Goal: Task Accomplishment & Management: Use online tool/utility

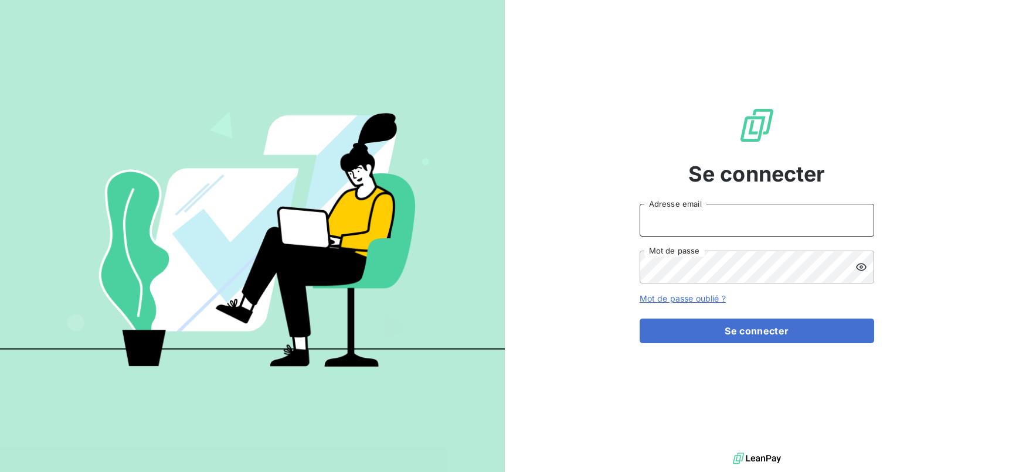
click at [717, 227] on input "Adresse email" at bounding box center [756, 220] width 234 height 33
click at [759, 216] on input "Adresse email" at bounding box center [756, 220] width 234 height 33
type input "[EMAIL_ADDRESS][DOMAIN_NAME]"
click at [639, 319] on button "Se connecter" at bounding box center [756, 331] width 234 height 25
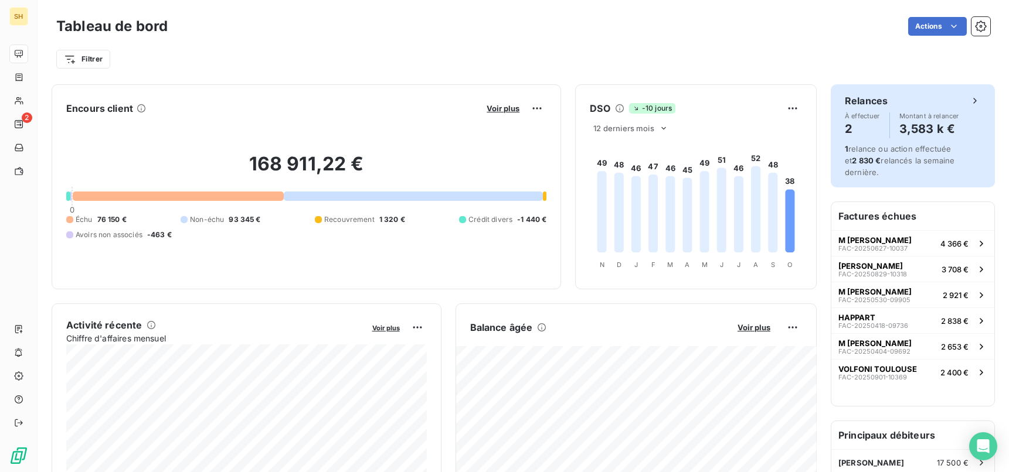
click at [976, 101] on icon at bounding box center [975, 101] width 12 height 12
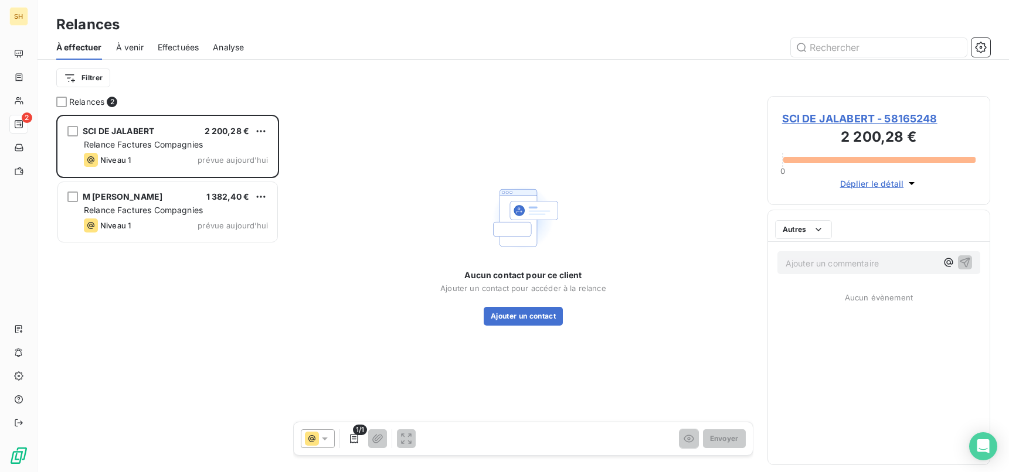
scroll to position [357, 223]
click at [842, 117] on span "SCI DE JALABERT - 58165248" at bounding box center [878, 119] width 193 height 16
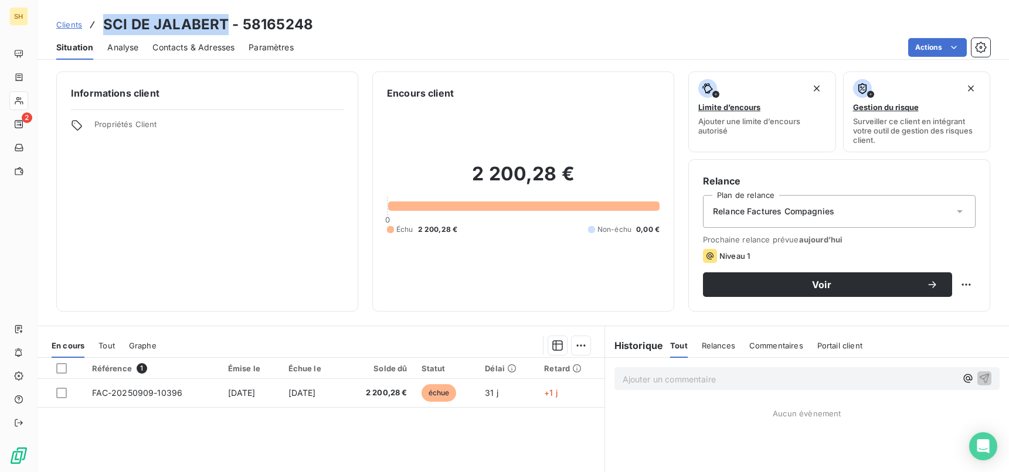
drag, startPoint x: 103, startPoint y: 22, endPoint x: 226, endPoint y: 22, distance: 123.1
click at [226, 22] on h3 "SCI DE JALABERT - 58165248" at bounding box center [208, 24] width 210 height 21
copy h3 "SCI DE JALABERT"
click at [192, 50] on span "Contacts & Adresses" at bounding box center [193, 48] width 82 height 12
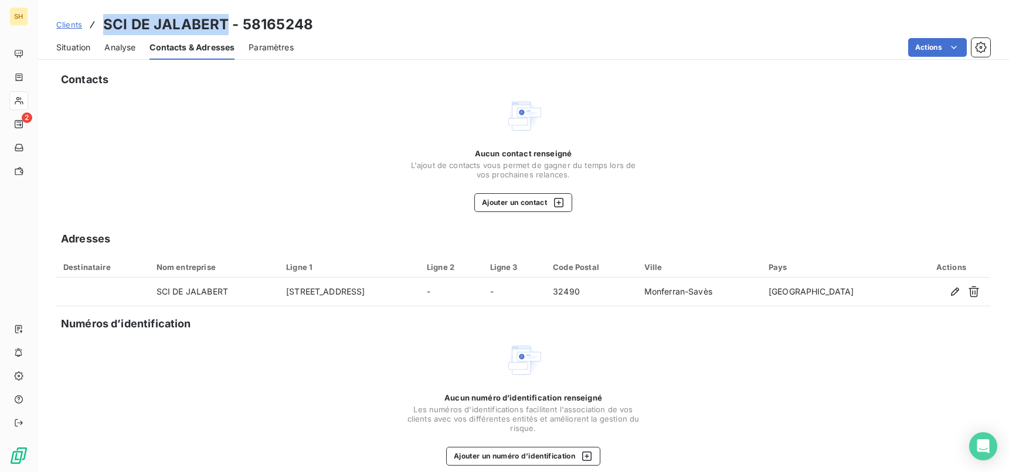
click at [85, 52] on span "Situation" at bounding box center [73, 48] width 34 height 12
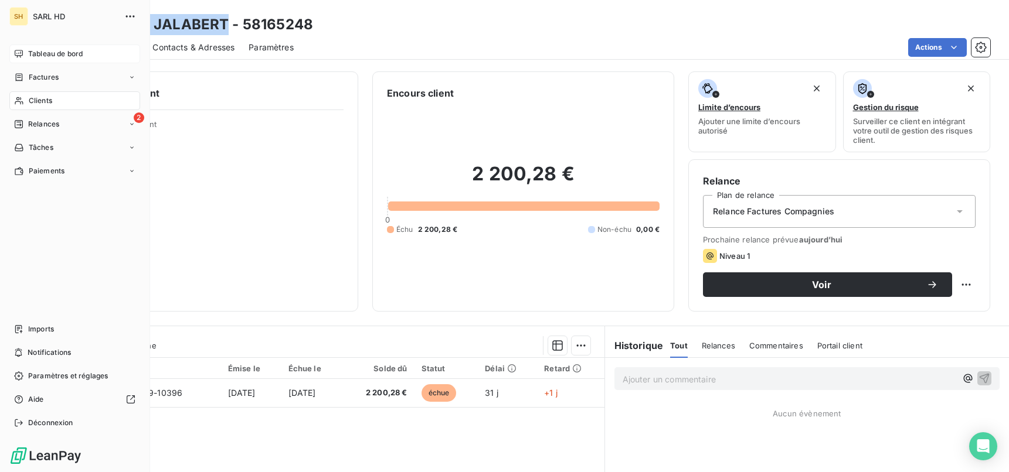
click at [23, 56] on icon at bounding box center [18, 53] width 9 height 9
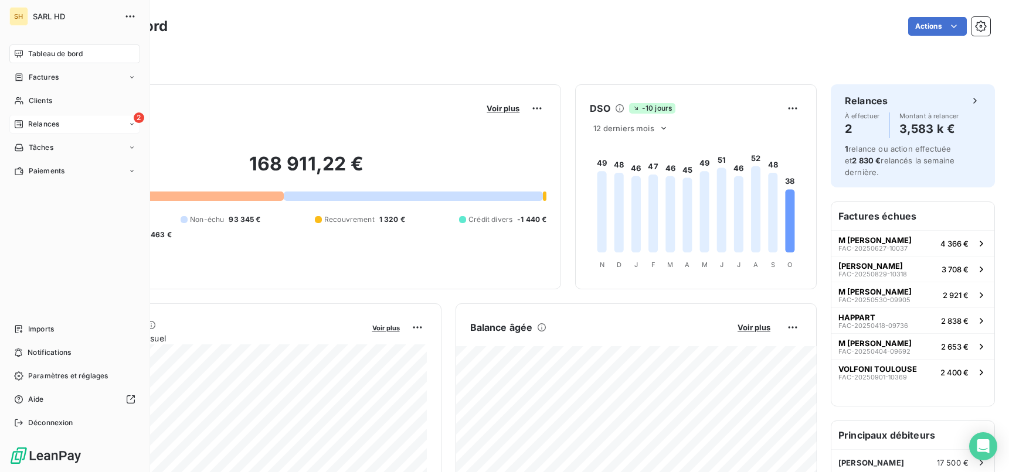
click at [16, 127] on icon at bounding box center [18, 124] width 9 height 9
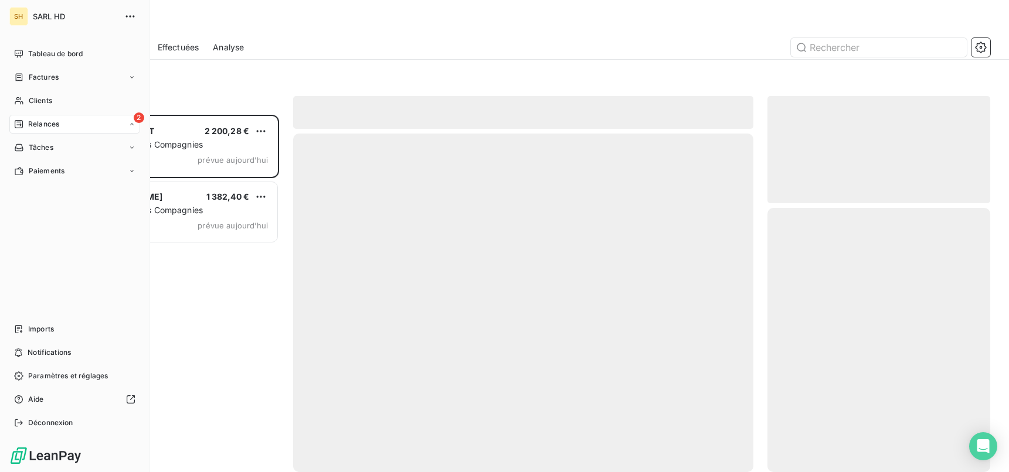
scroll to position [357, 223]
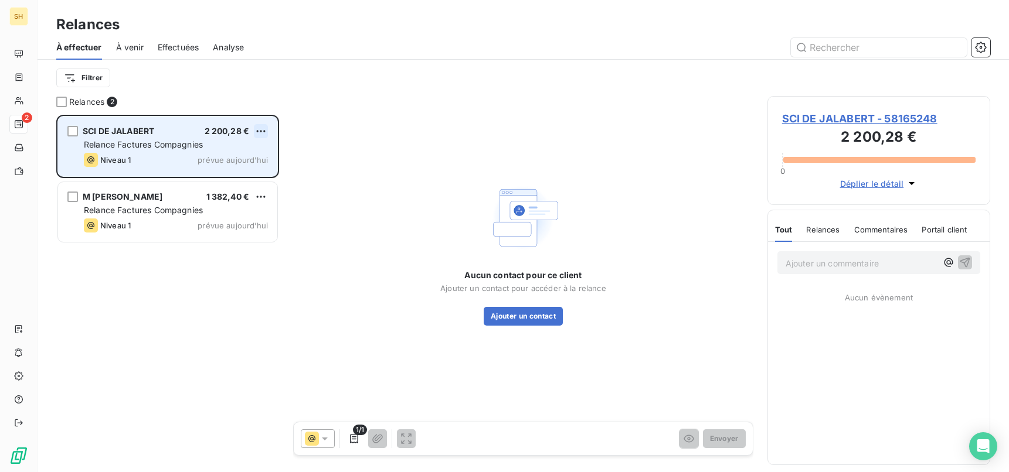
click at [257, 129] on html "SH 2 Relances À effectuer À venir Effectuées Analyse Filtrer Relances 2 SCI DE …" at bounding box center [504, 236] width 1009 height 472
click at [218, 176] on div "Passer cette action" at bounding box center [210, 175] width 105 height 19
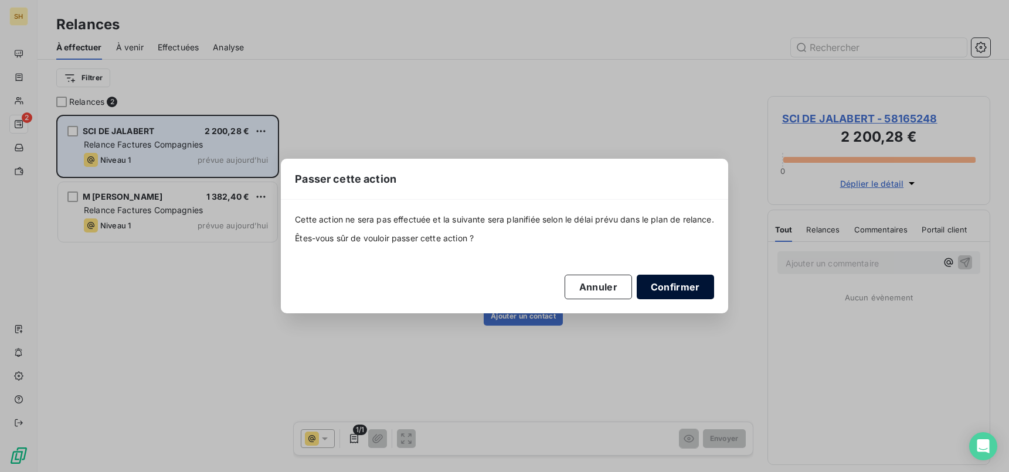
click at [676, 284] on button "Confirmer" at bounding box center [674, 287] width 77 height 25
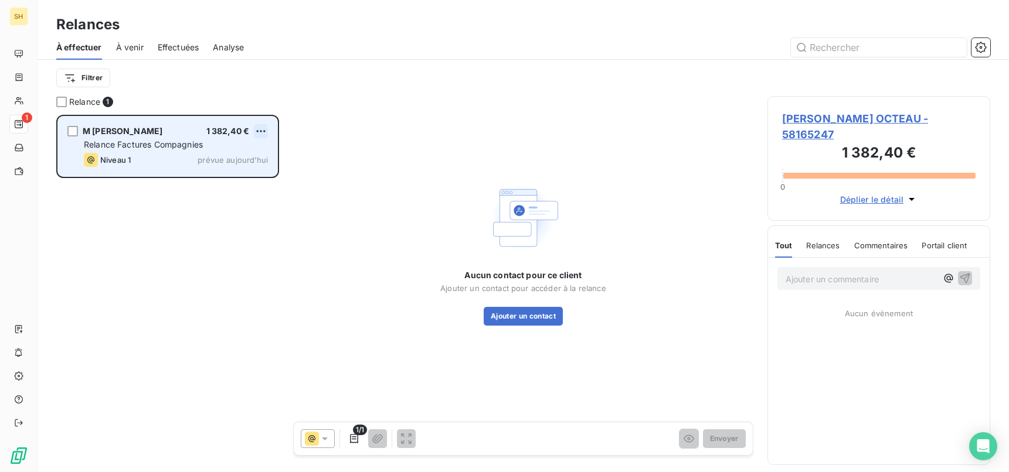
click at [263, 132] on html "SH 1 Relances À effectuer À venir Effectuées Analyse Filtrer Relance 1 M RAMBEA…" at bounding box center [504, 236] width 1009 height 472
click at [248, 178] on div "Passer cette action" at bounding box center [210, 175] width 105 height 19
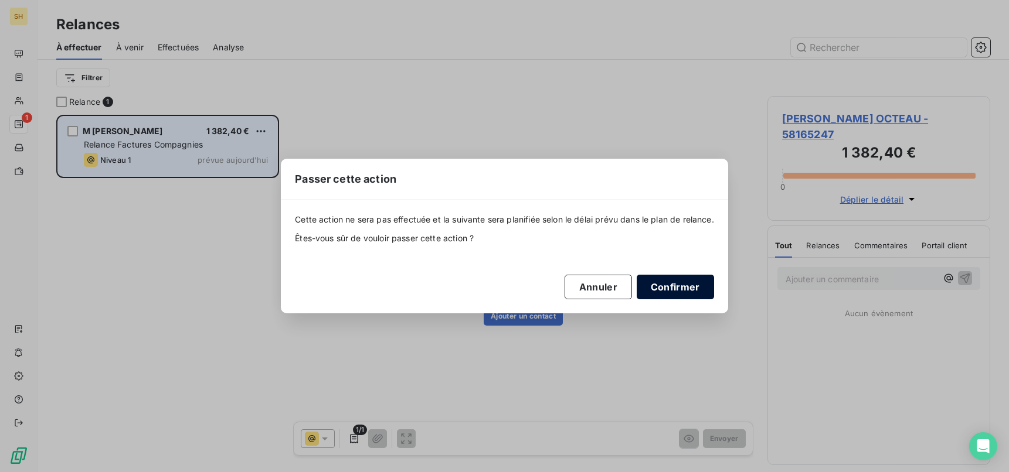
click at [685, 284] on button "Confirmer" at bounding box center [674, 287] width 77 height 25
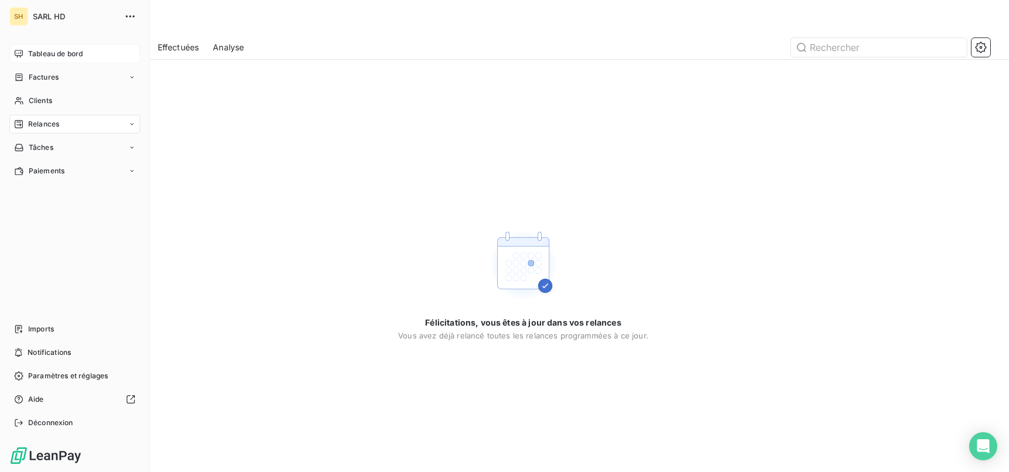
click at [22, 51] on icon at bounding box center [19, 54] width 8 height 8
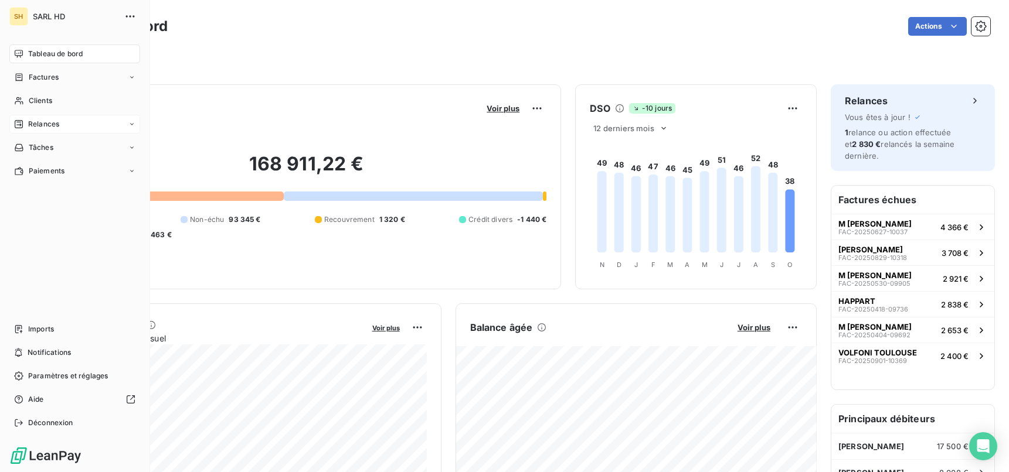
click at [61, 115] on div "Relances" at bounding box center [74, 124] width 131 height 19
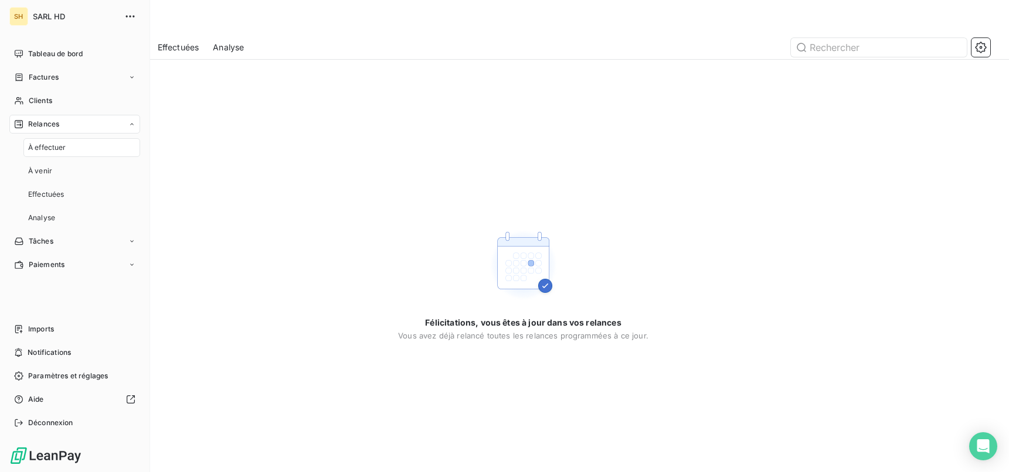
click at [56, 147] on span "À effectuer" at bounding box center [47, 147] width 38 height 11
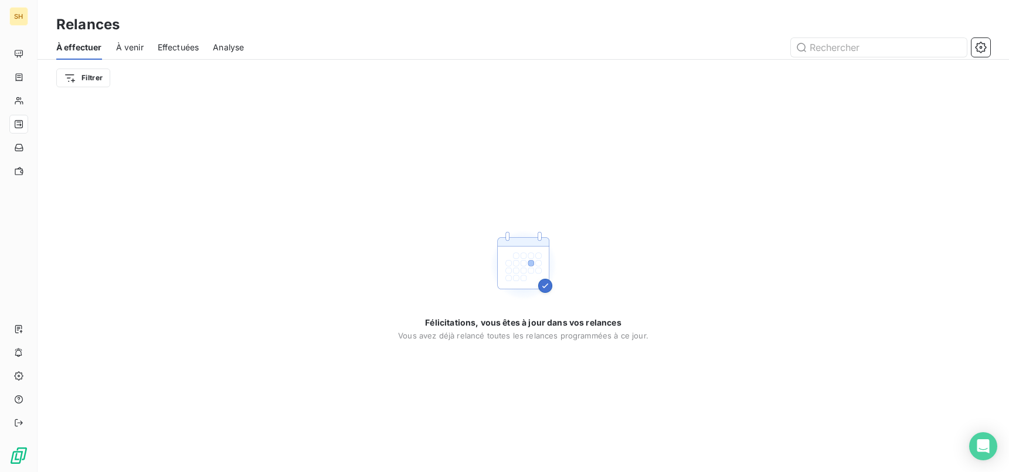
click at [136, 46] on span "À venir" at bounding box center [130, 48] width 28 height 12
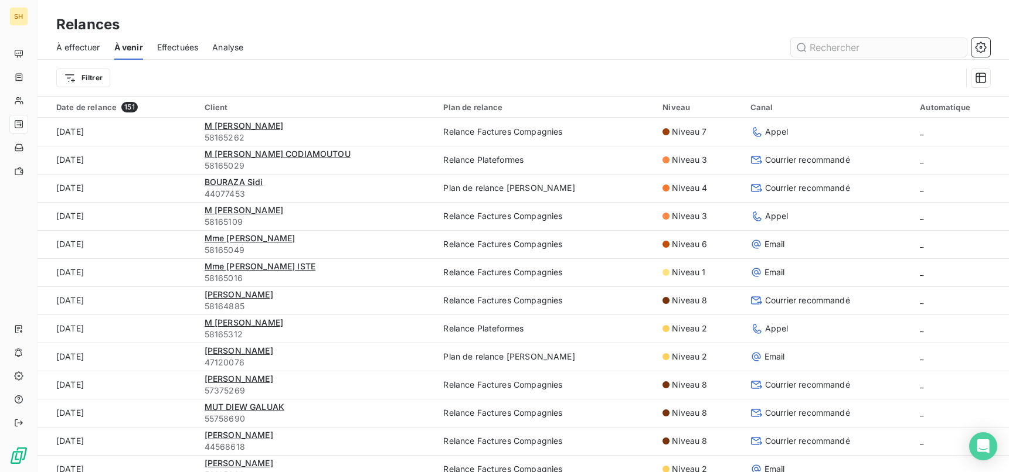
click at [846, 50] on input "text" at bounding box center [879, 47] width 176 height 19
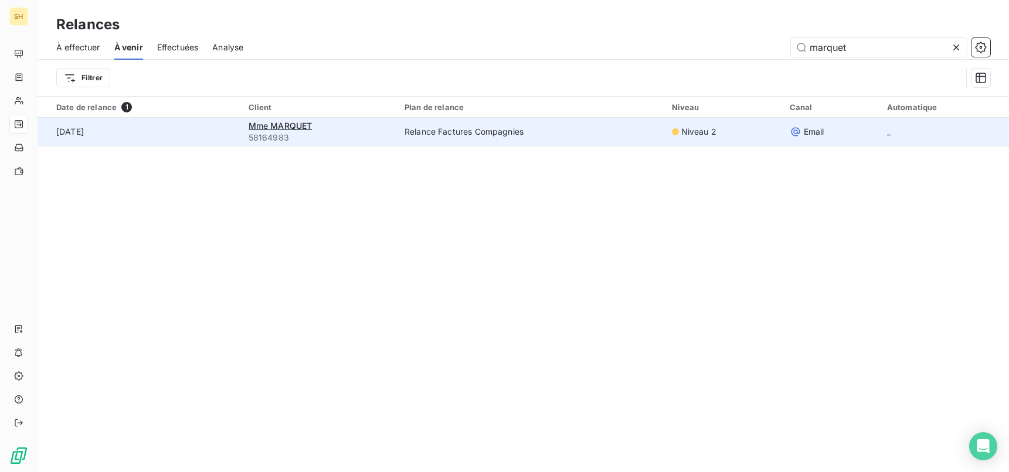
type input "marquet"
click at [313, 127] on div "Mme MARQUET" at bounding box center [319, 126] width 142 height 12
click at [290, 122] on span "Mme MARQUET" at bounding box center [280, 126] width 64 height 10
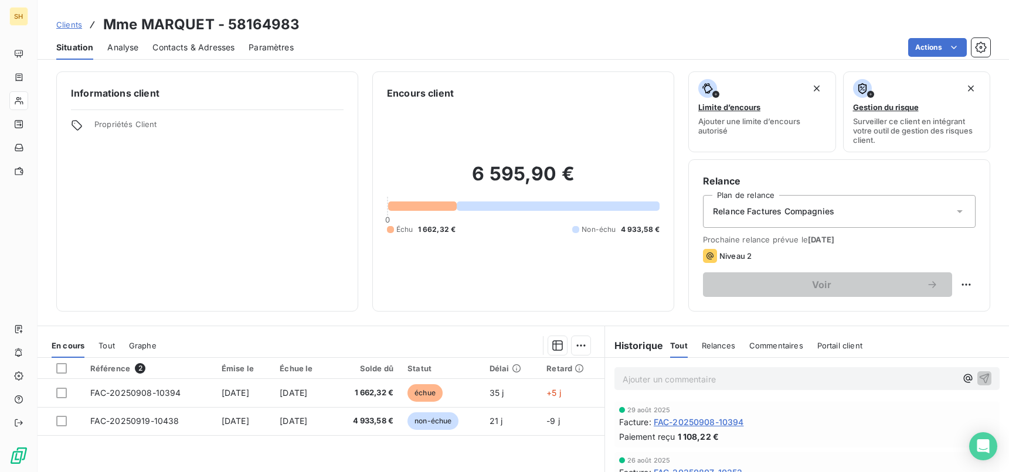
click at [195, 45] on span "Contacts & Adresses" at bounding box center [193, 48] width 82 height 12
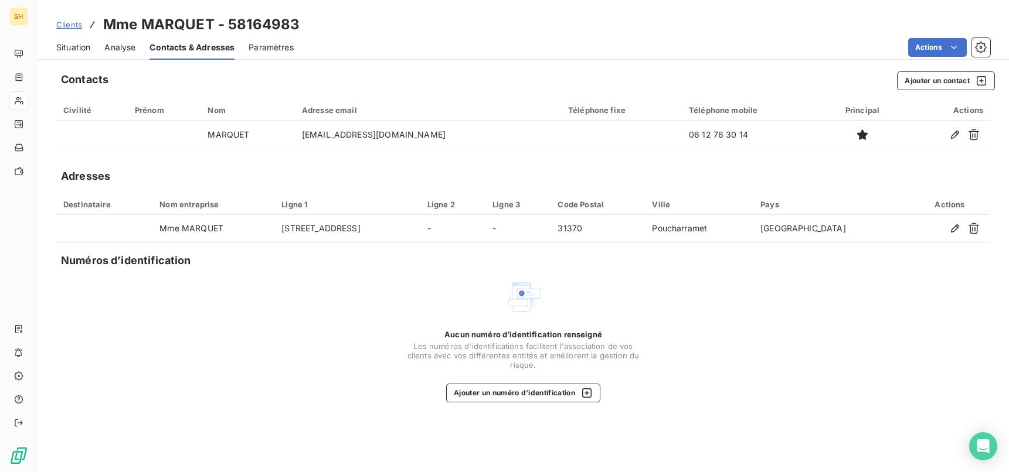
click at [72, 40] on div "Situation" at bounding box center [73, 47] width 34 height 25
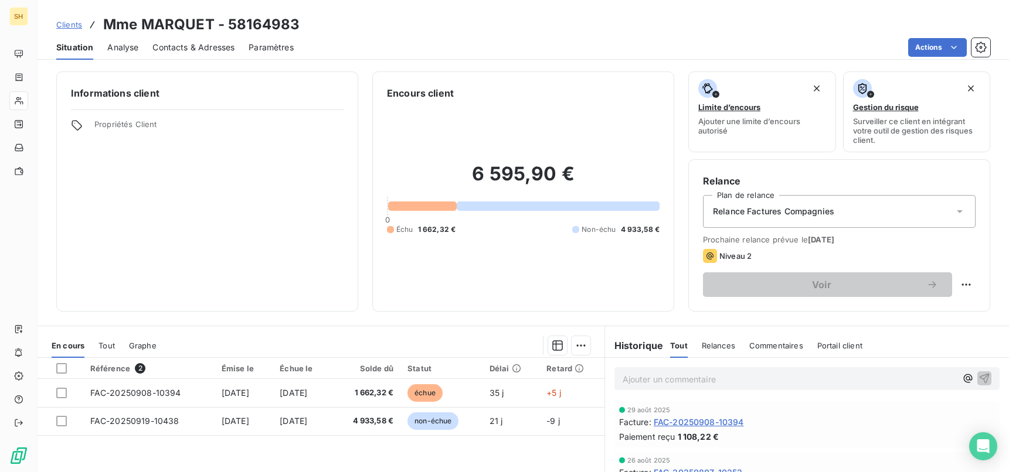
click at [196, 53] on div "Contacts & Adresses" at bounding box center [193, 47] width 82 height 25
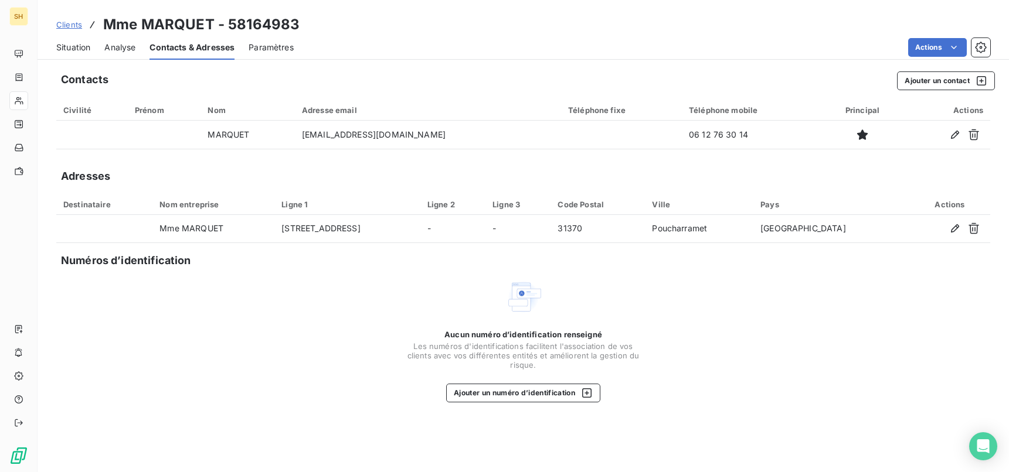
click at [57, 46] on span "Situation" at bounding box center [73, 48] width 34 height 12
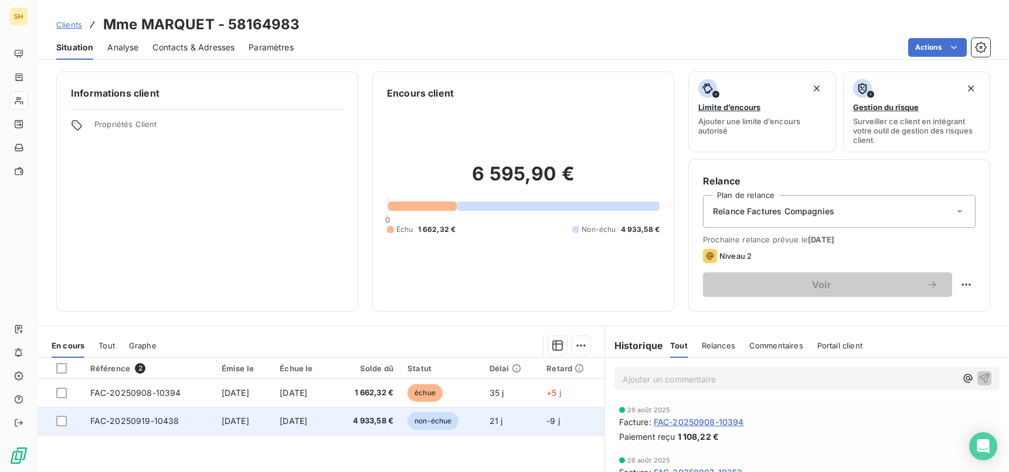
click at [242, 428] on td "19 sept. 2025" at bounding box center [243, 421] width 58 height 28
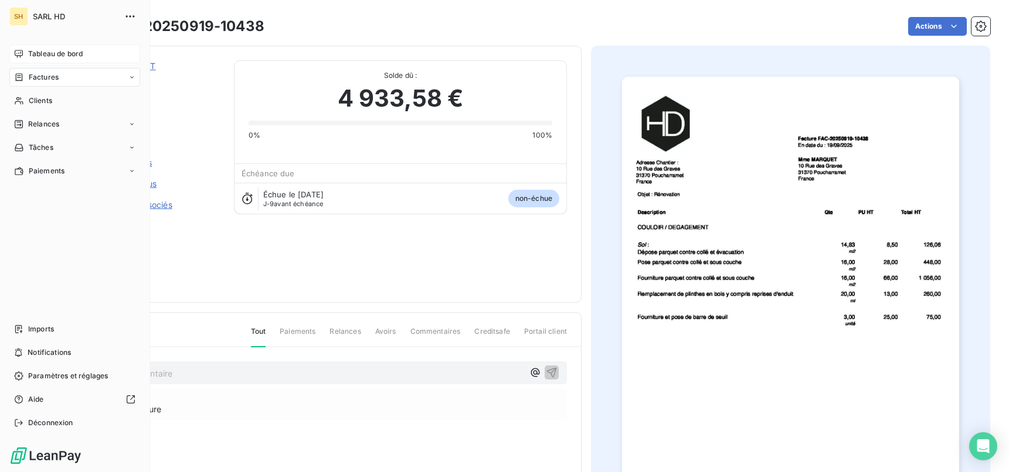
click at [30, 57] on span "Tableau de bord" at bounding box center [55, 54] width 55 height 11
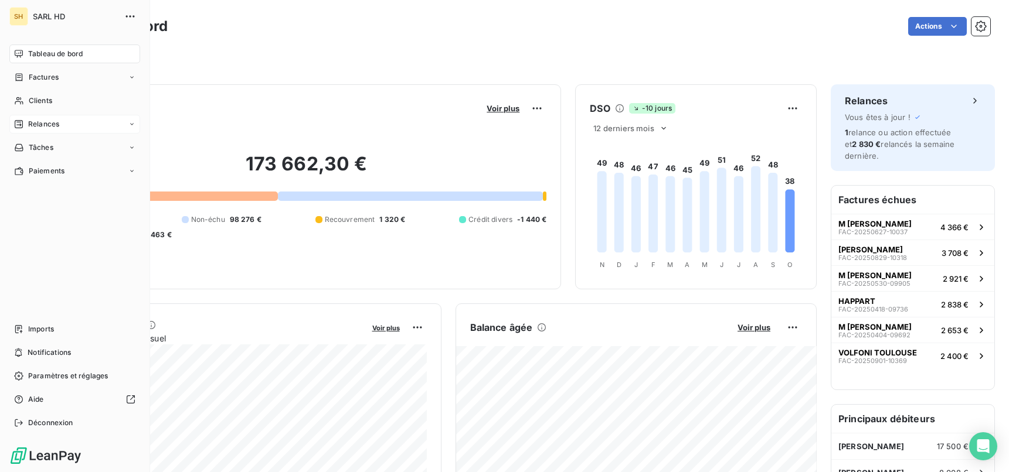
click at [22, 123] on icon at bounding box center [19, 124] width 8 height 8
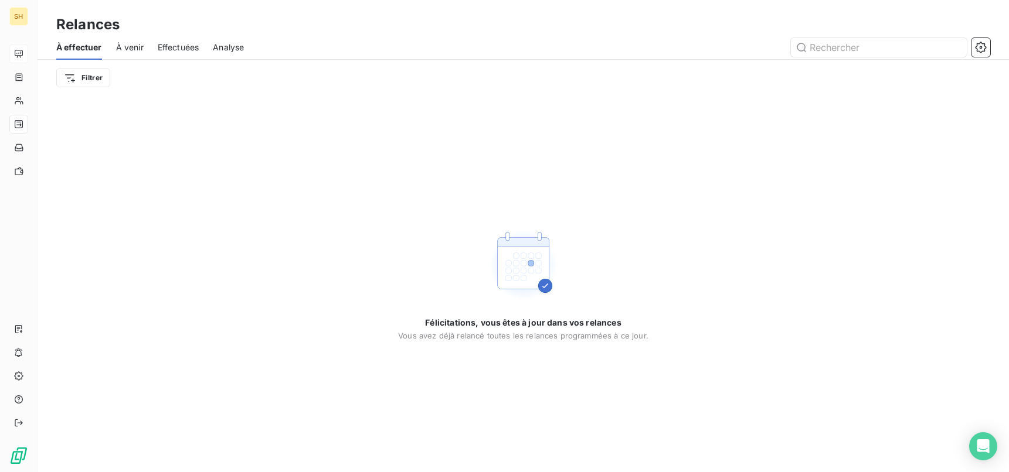
click at [119, 49] on span "À venir" at bounding box center [130, 48] width 28 height 12
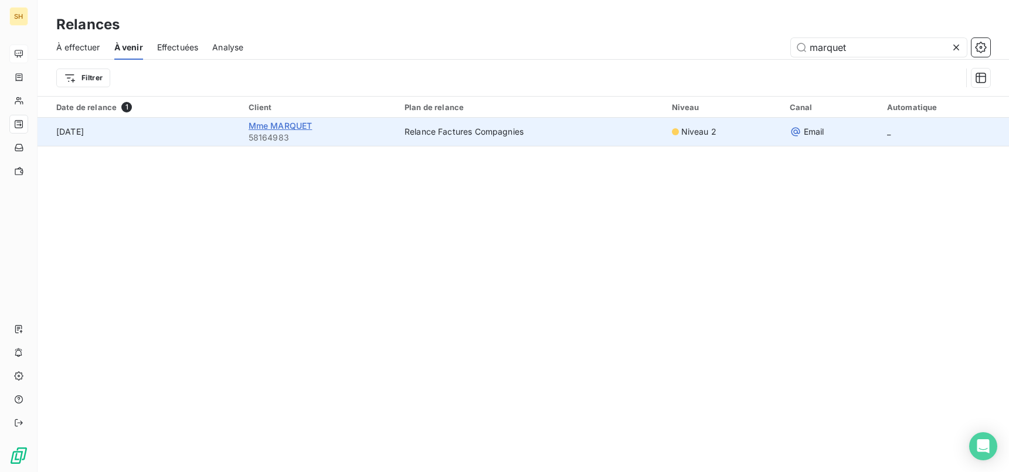
click at [302, 130] on span "Mme MARQUET" at bounding box center [280, 126] width 64 height 10
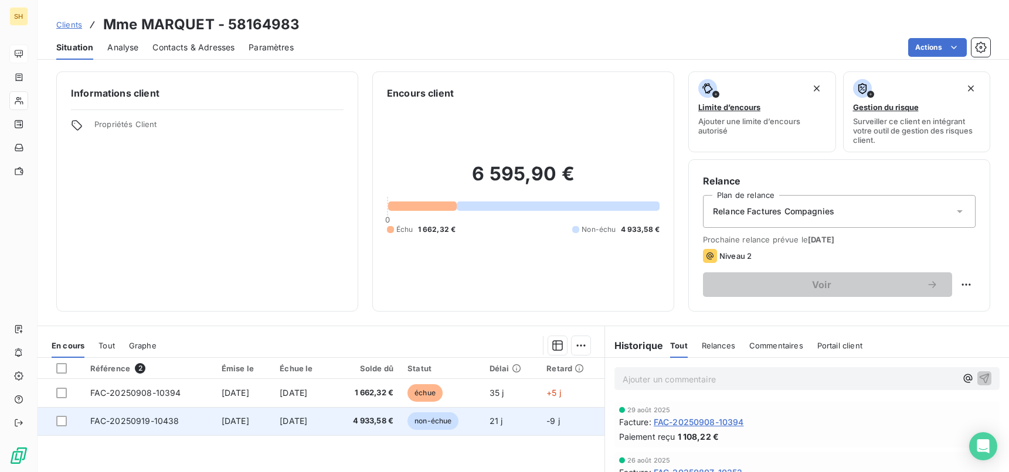
click at [146, 423] on span "FAC-20250919-10438" at bounding box center [134, 421] width 89 height 10
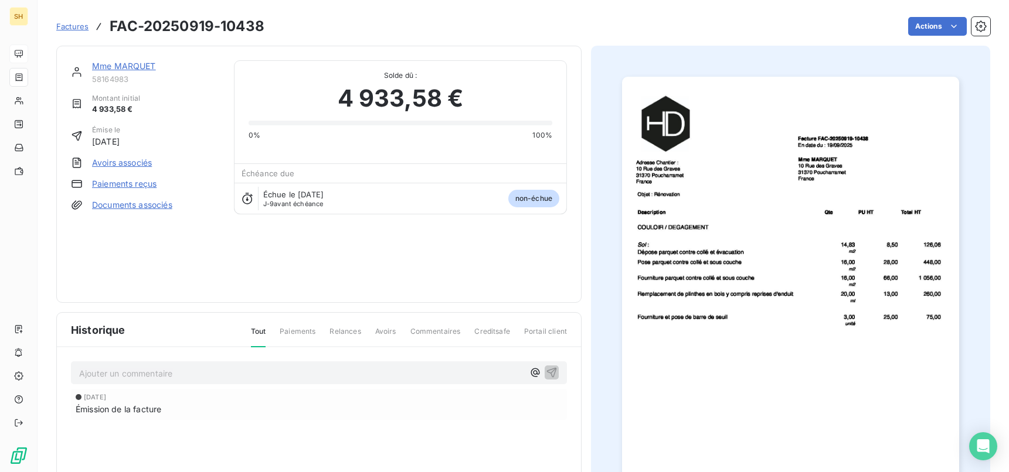
click at [132, 63] on link "Mme MARQUET" at bounding box center [124, 66] width 64 height 10
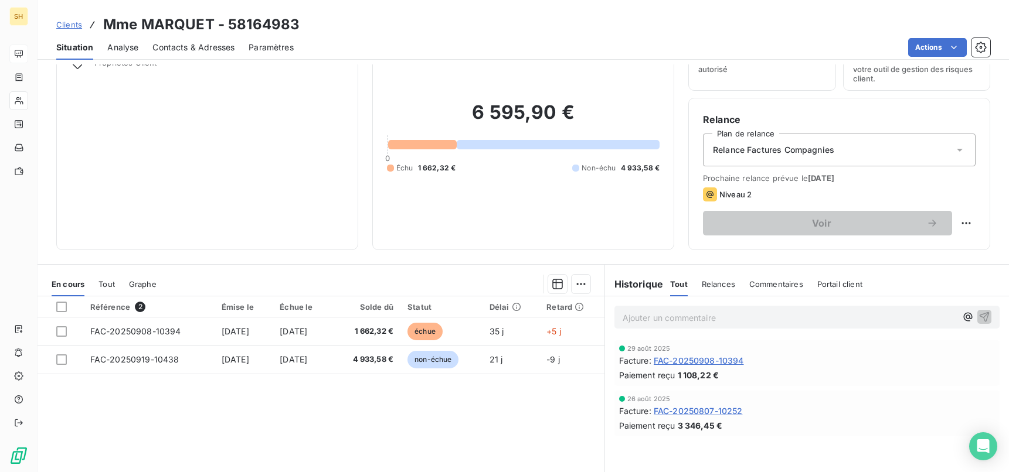
scroll to position [57, 0]
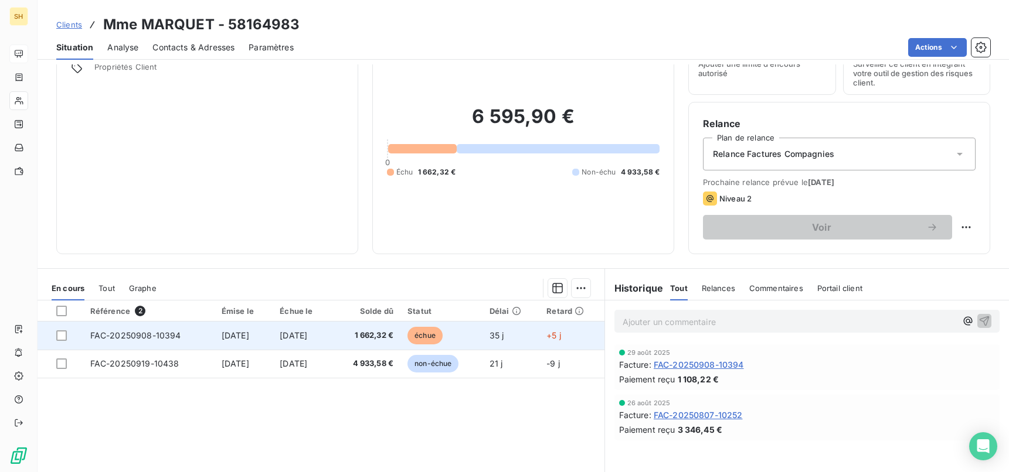
click at [292, 340] on td "5 oct. 2025" at bounding box center [302, 336] width 59 height 28
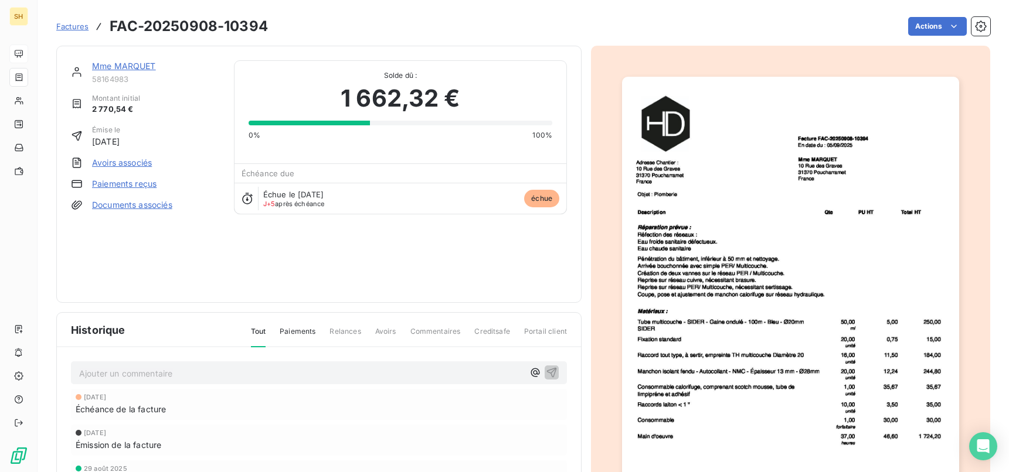
click at [126, 63] on link "Mme MARQUET" at bounding box center [124, 66] width 64 height 10
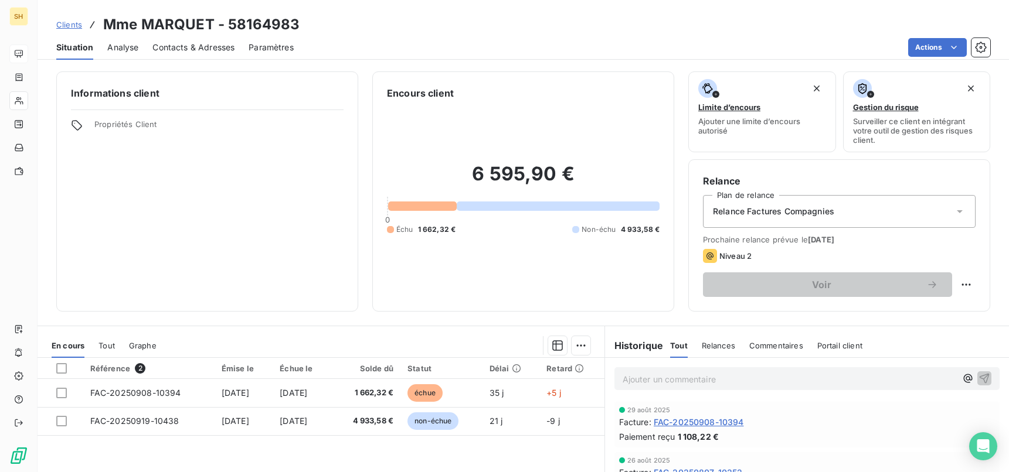
click at [204, 43] on span "Contacts & Adresses" at bounding box center [193, 48] width 82 height 12
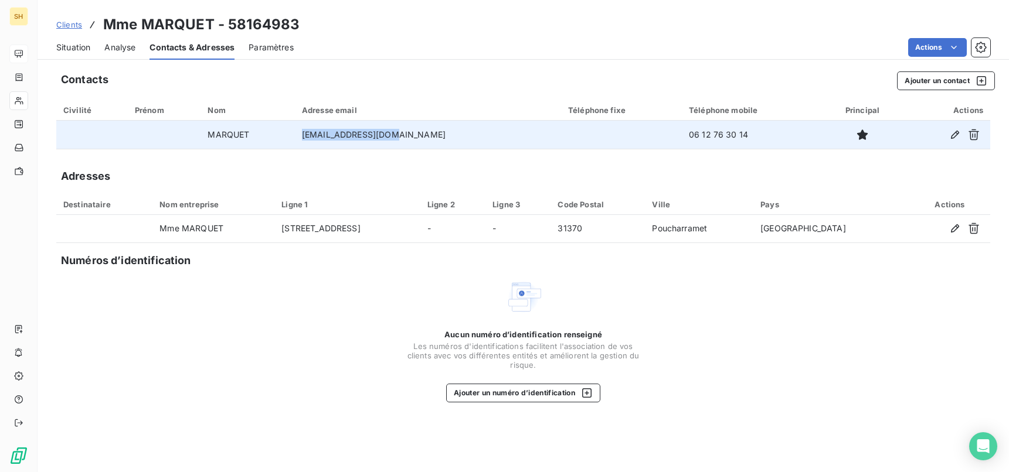
drag, startPoint x: 414, startPoint y: 134, endPoint x: 335, endPoint y: 134, distance: 78.5
click at [331, 137] on td "gmarquet@outlook.fr" at bounding box center [428, 135] width 266 height 28
copy td "gmarquet@outlook.fr"
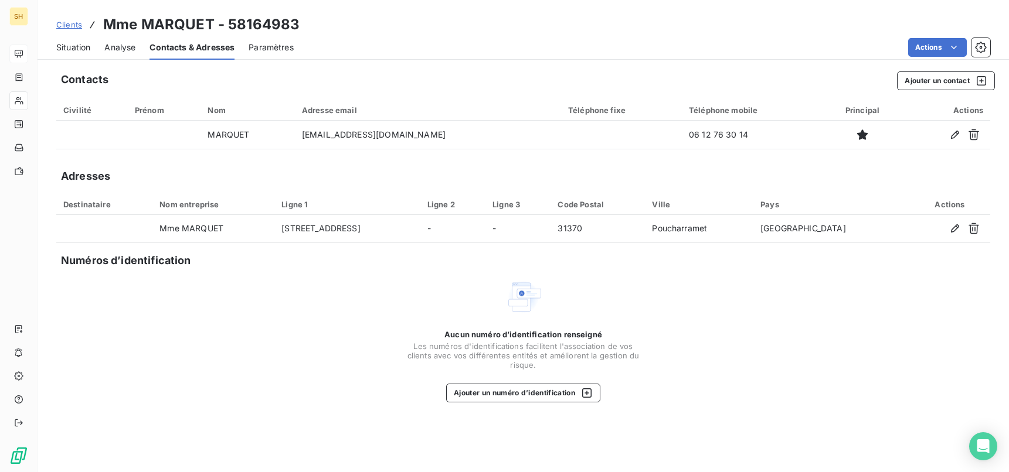
click at [407, 53] on div "Actions" at bounding box center [649, 47] width 682 height 19
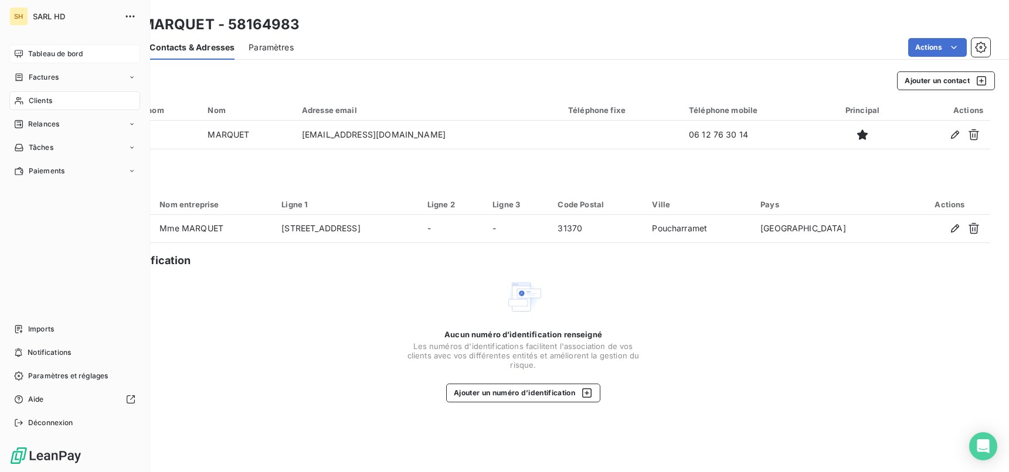
click at [18, 47] on div "Tableau de bord" at bounding box center [74, 54] width 131 height 19
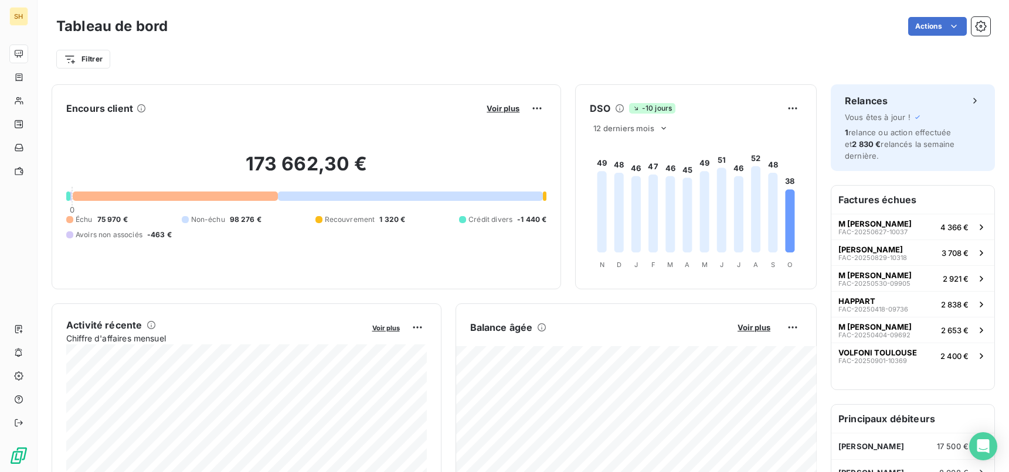
click at [357, 42] on div "Filtrer" at bounding box center [523, 55] width 934 height 32
